Goal: Obtain resource: Download file/media

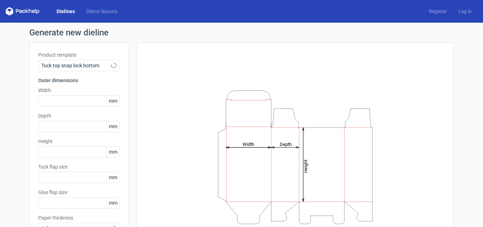
type input "15"
type input "10"
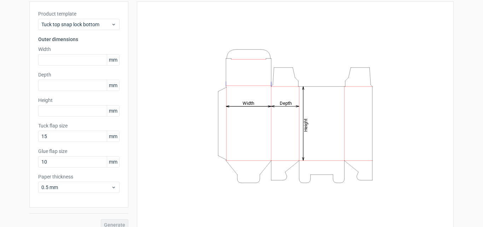
scroll to position [41, 0]
click at [321, 172] on icon "Height Depth Width" at bounding box center [295, 116] width 212 height 142
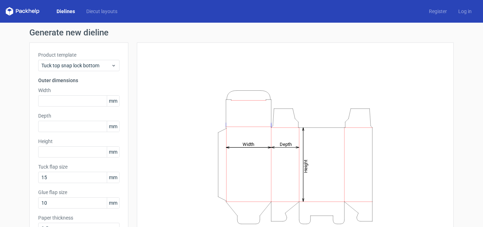
scroll to position [50, 0]
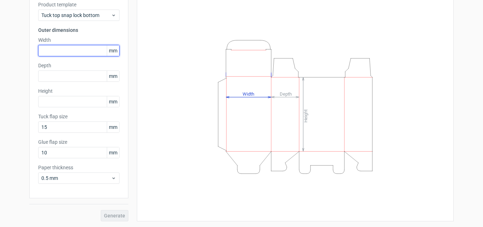
click at [75, 51] on input "text" at bounding box center [78, 50] width 81 height 11
type input "120"
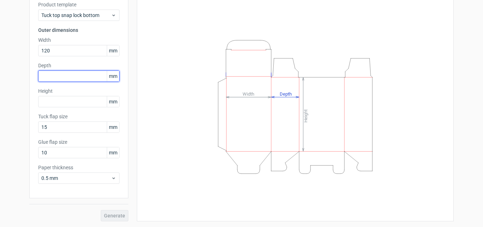
click at [81, 78] on input "text" at bounding box center [78, 75] width 81 height 11
type input "150"
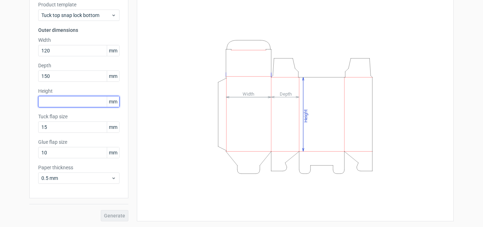
click at [76, 102] on input "text" at bounding box center [78, 101] width 81 height 11
type input "2"
type input "180"
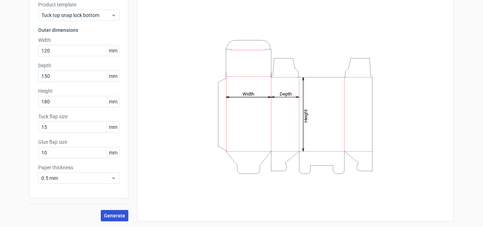
click at [110, 211] on button "Generate" at bounding box center [115, 215] width 28 height 11
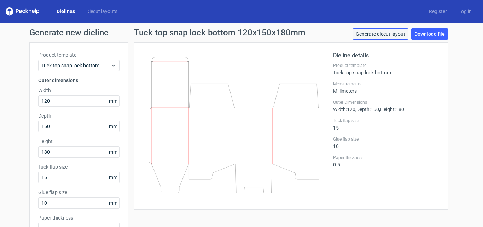
click at [395, 32] on link "Generate diecut layout" at bounding box center [381, 33] width 56 height 11
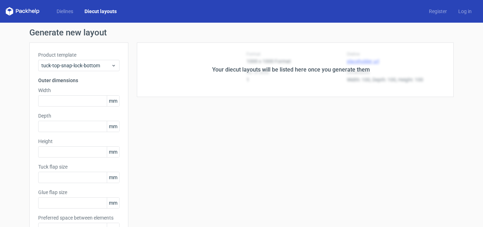
type input "120"
type input "150"
type input "180"
type input "15"
type input "10"
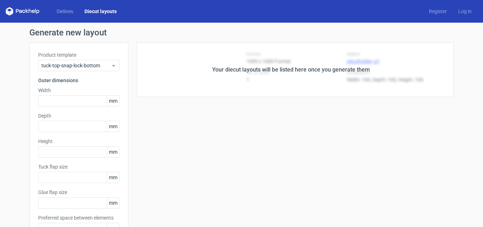
type input "5"
type input "48"
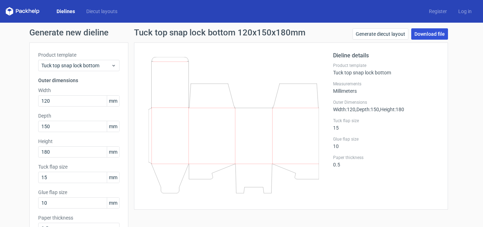
click at [430, 37] on link "Download file" at bounding box center [430, 33] width 37 height 11
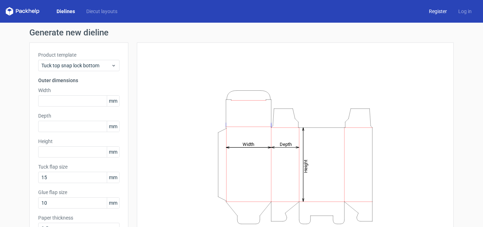
click at [426, 14] on link "Register" at bounding box center [438, 11] width 29 height 7
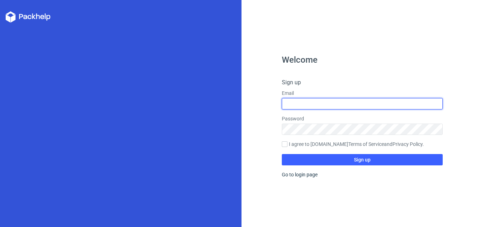
click at [313, 99] on input "text" at bounding box center [362, 103] width 161 height 11
type input "essenzaparfums.cl@gmail.com"
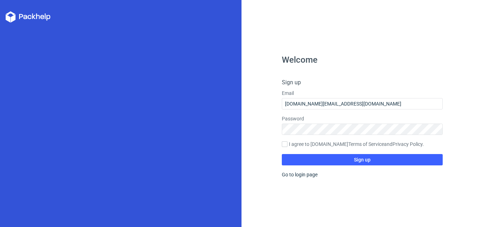
click at [294, 146] on label "I agree to Packhelp.com Terms of Service and Privacy Policy ." at bounding box center [362, 145] width 161 height 8
click at [288, 146] on input "I agree to Packhelp.com Terms of Service and Privacy Policy ." at bounding box center [285, 144] width 6 height 6
checkbox input "true"
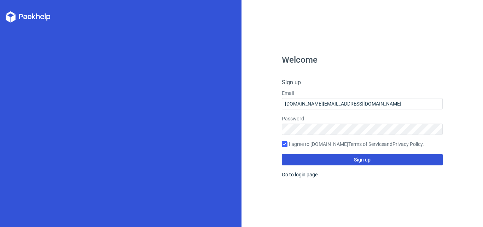
click at [325, 159] on button "Sign up" at bounding box center [362, 159] width 161 height 11
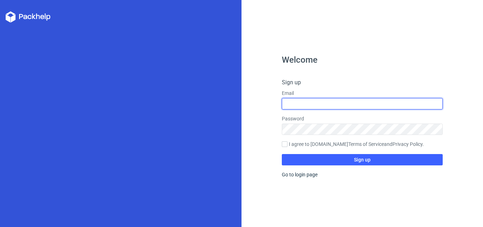
click at [292, 99] on input "text" at bounding box center [362, 103] width 161 height 11
type input "essenzaparfums.cl@gmail.com"
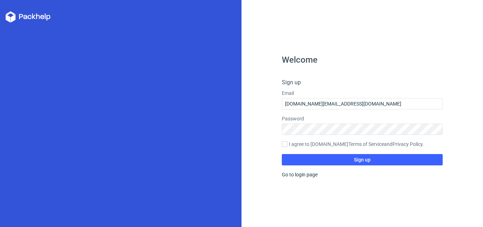
click at [275, 142] on div "Welcome Sign up Email essenzaparfums.cl@gmail.com Password I agree to Packhelp.…" at bounding box center [363, 113] width 242 height 227
click at [290, 144] on label "I agree to Packhelp.com Terms of Service and Privacy Policy ." at bounding box center [362, 145] width 161 height 8
click at [288, 144] on input "I agree to Packhelp.com Terms of Service and Privacy Policy ." at bounding box center [285, 144] width 6 height 6
checkbox input "true"
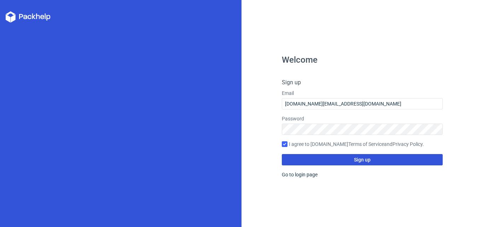
click at [301, 157] on button "Sign up" at bounding box center [362, 159] width 161 height 11
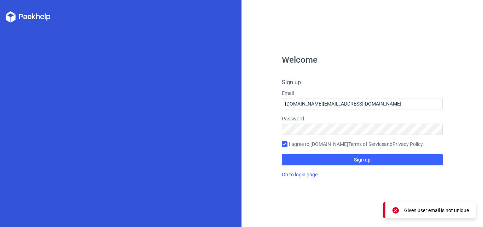
click at [296, 174] on link "Go to login page" at bounding box center [300, 175] width 36 height 6
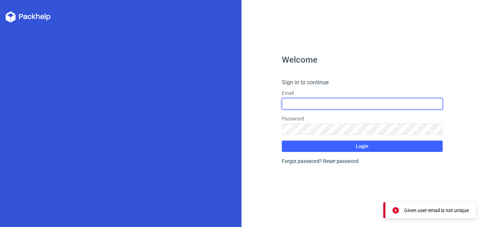
click at [303, 104] on input "text" at bounding box center [362, 103] width 161 height 11
type input "essenzaparfums.cl@gmail.com"
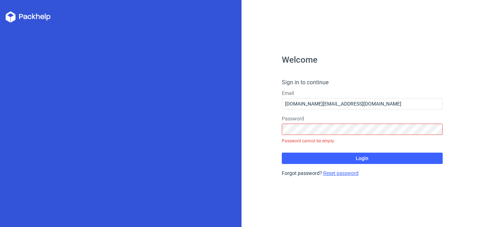
click at [326, 162] on form "Sign in to continue Email essenzaparfums.cl@gmail.com Password Password cannot …" at bounding box center [362, 127] width 161 height 98
click at [333, 174] on link "Reset password" at bounding box center [340, 173] width 35 height 6
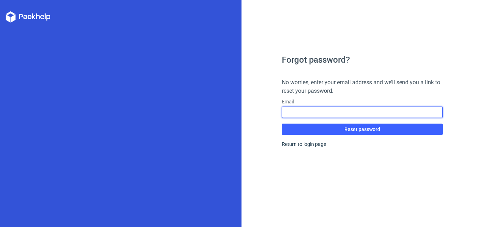
click at [305, 115] on input "text" at bounding box center [362, 112] width 161 height 11
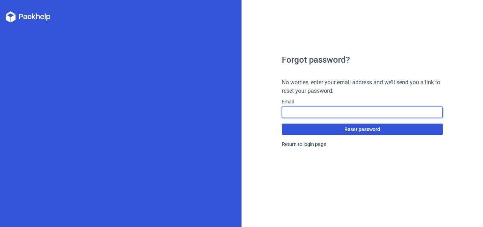
type input "essenzaparfums.cl@gmail.com"
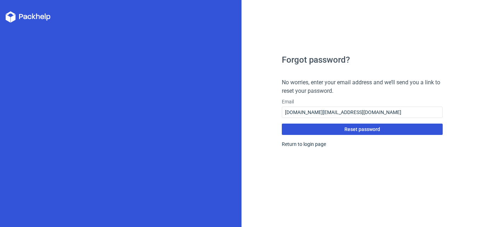
click at [325, 131] on button "Reset password" at bounding box center [362, 129] width 161 height 11
